Goal: Task Accomplishment & Management: Manage account settings

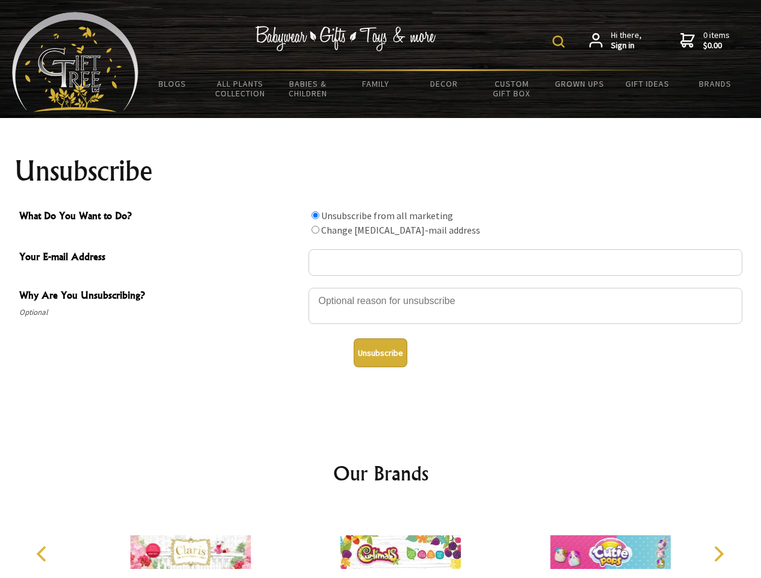
click at [560, 42] on img at bounding box center [558, 42] width 12 height 12
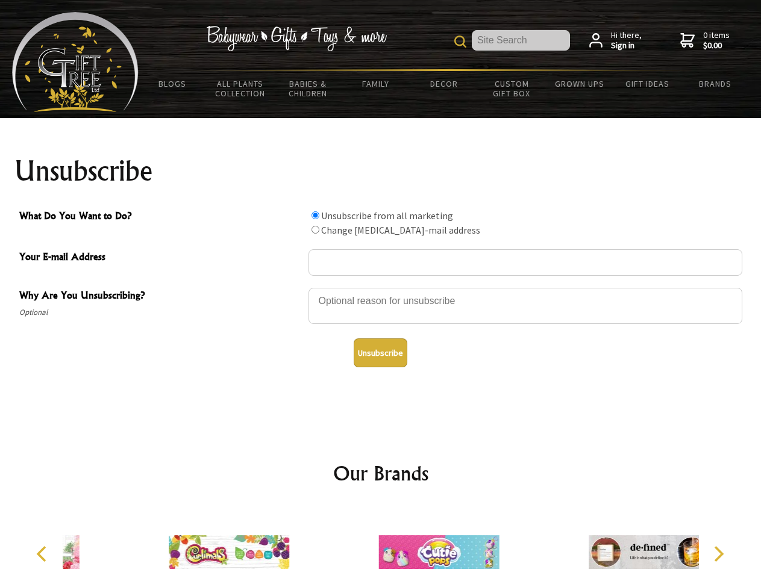
click at [381, 287] on div at bounding box center [525, 308] width 434 height 42
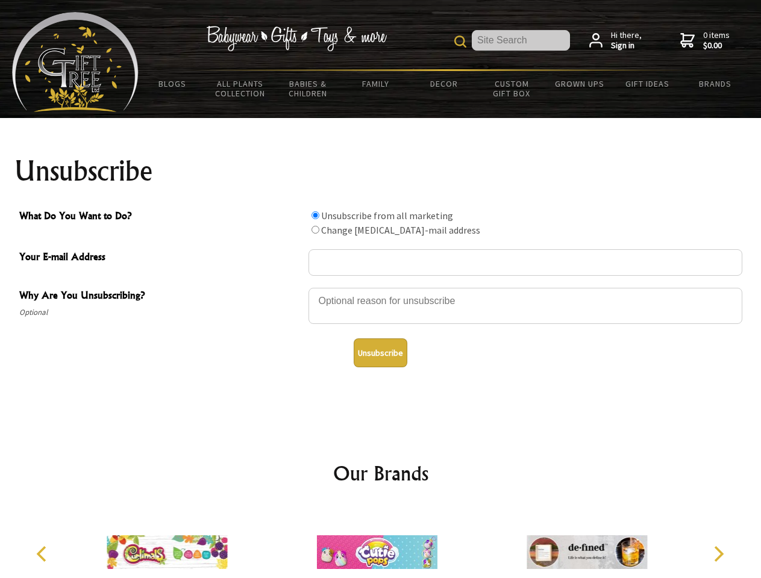
click at [315, 215] on input "What Do You Want to Do?" at bounding box center [315, 215] width 8 height 8
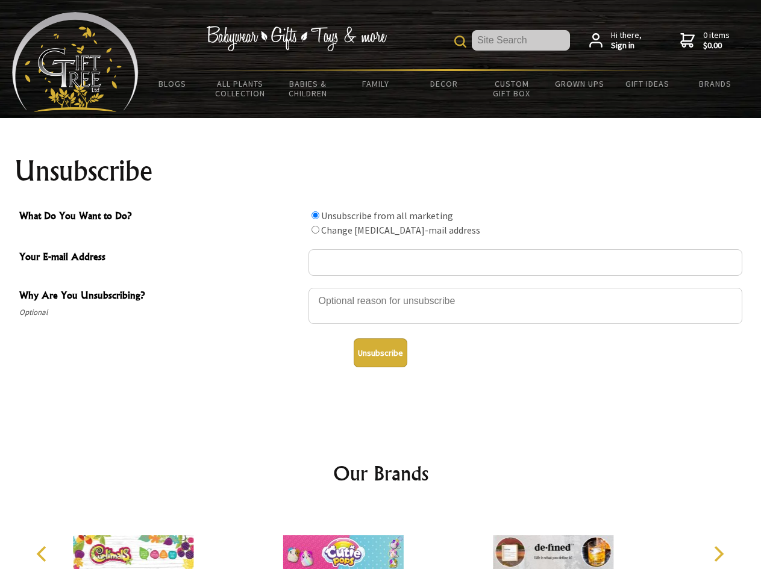
click at [315, 229] on input "What Do You Want to Do?" at bounding box center [315, 230] width 8 height 8
radio input "true"
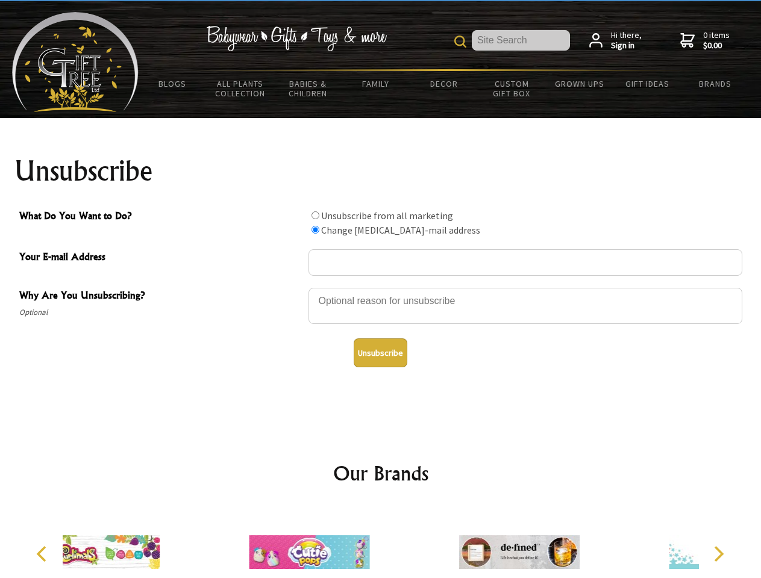
click at [380, 353] on button "Unsubscribe" at bounding box center [381, 353] width 54 height 29
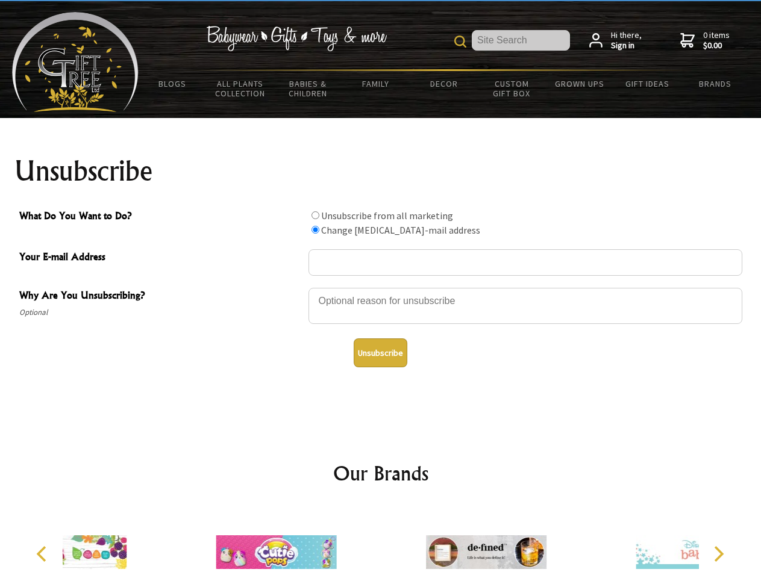
click at [43, 554] on icon "Previous" at bounding box center [43, 554] width 16 height 16
click at [718, 554] on icon "Next" at bounding box center [718, 554] width 16 height 16
